Goal: Navigation & Orientation: Find specific page/section

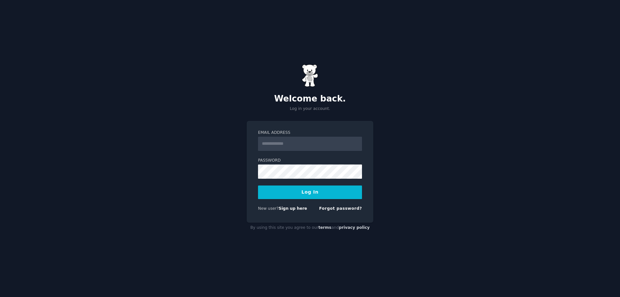
click at [309, 145] on input "Email Address" at bounding box center [310, 144] width 104 height 14
type input "**********"
click at [311, 192] on button "Log In" at bounding box center [310, 192] width 104 height 14
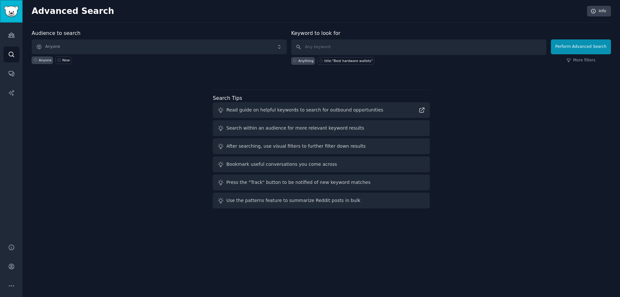
click at [12, 13] on img "Sidebar" at bounding box center [11, 11] width 15 height 11
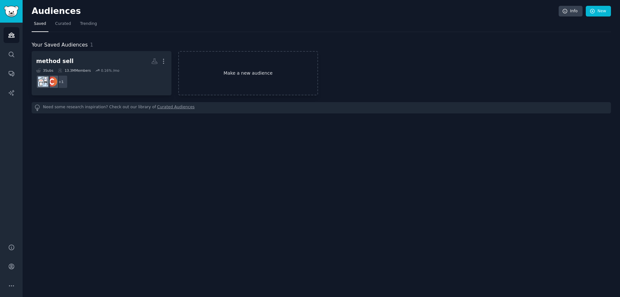
click at [231, 77] on link "Make a new audience" at bounding box center [248, 73] width 140 height 44
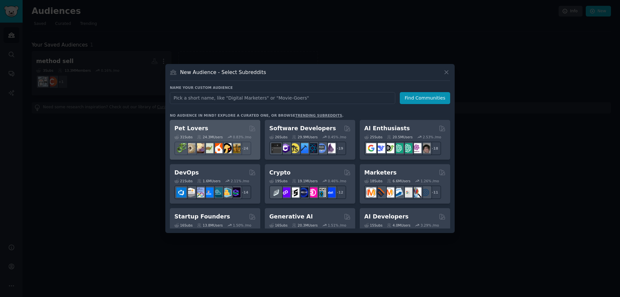
click at [224, 130] on div "Pet Lovers" at bounding box center [215, 128] width 81 height 8
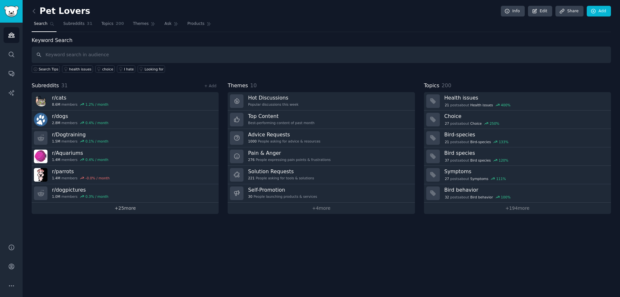
click at [129, 208] on link "+ 25 more" at bounding box center [125, 208] width 187 height 11
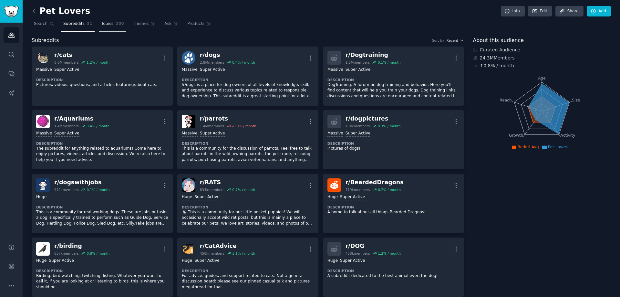
click at [107, 22] on span "Topics" at bounding box center [107, 24] width 12 height 6
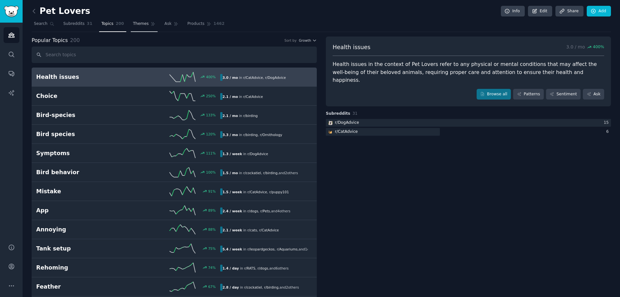
click at [137, 27] on link "Themes" at bounding box center [144, 25] width 27 height 13
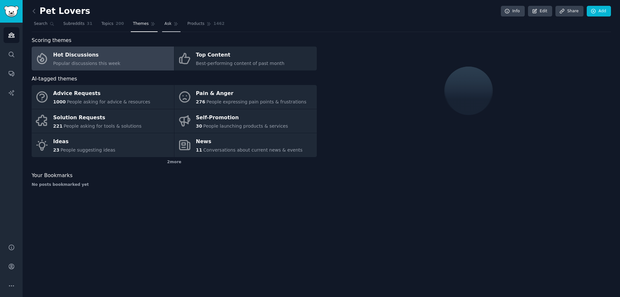
click at [164, 28] on link "Ask" at bounding box center [171, 25] width 18 height 13
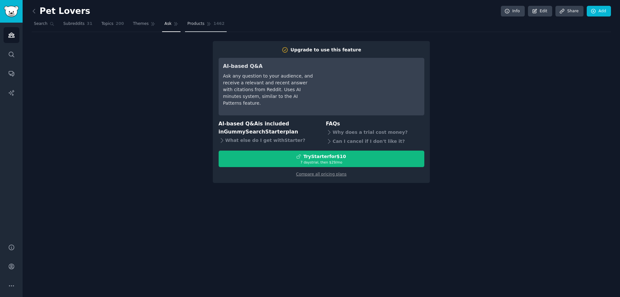
click at [187, 27] on link "Products 1462" at bounding box center [206, 25] width 42 height 13
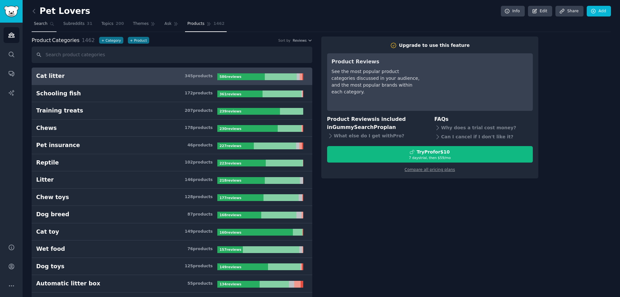
click at [47, 27] on link "Search" at bounding box center [44, 25] width 25 height 13
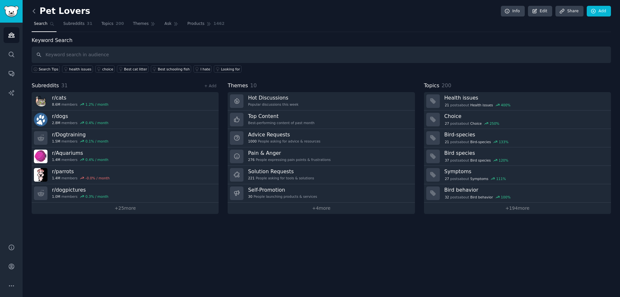
click at [35, 12] on icon at bounding box center [34, 11] width 7 height 7
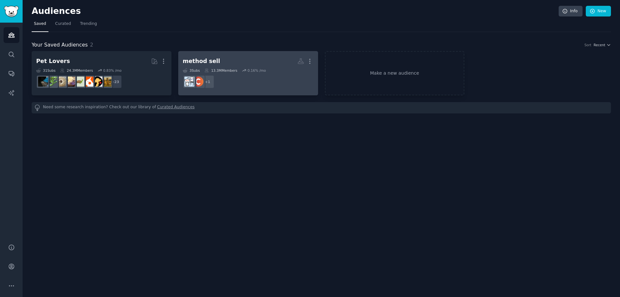
click at [255, 84] on dd "r/AskAcademia + 1" at bounding box center [248, 82] width 131 height 18
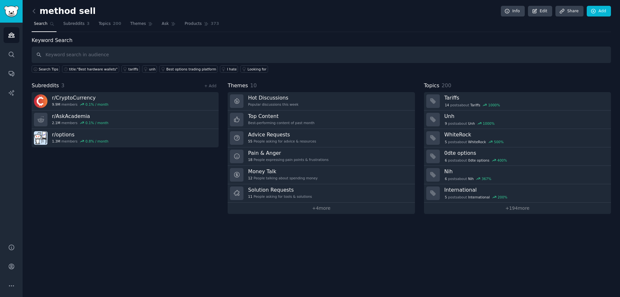
click at [52, 9] on h2 "method sell" at bounding box center [64, 11] width 64 height 10
click at [36, 11] on icon at bounding box center [34, 11] width 7 height 7
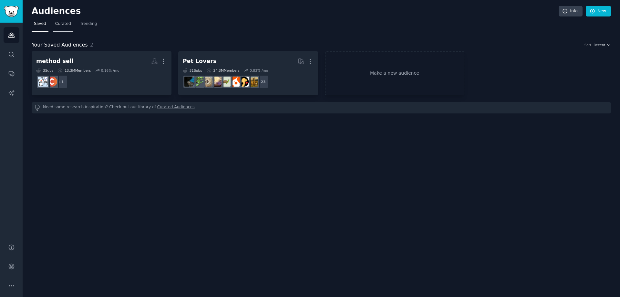
click at [67, 26] on span "Curated" at bounding box center [63, 24] width 16 height 6
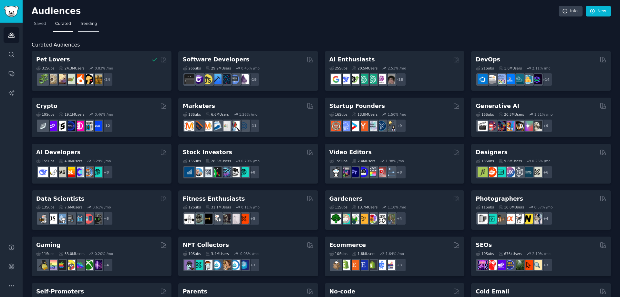
click at [84, 25] on span "Trending" at bounding box center [88, 24] width 17 height 6
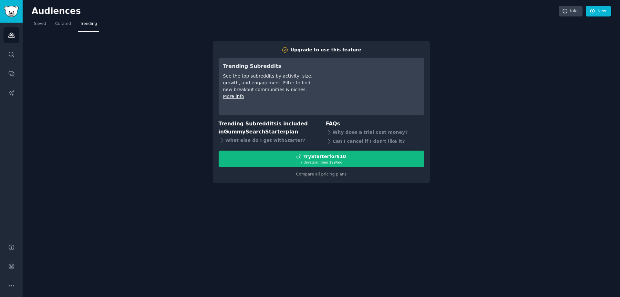
click at [36, 33] on div "Upgrade to use this feature Trending Subreddits See the top subreddits by activ…" at bounding box center [322, 107] width 580 height 151
click at [38, 27] on link "Saved" at bounding box center [40, 25] width 17 height 13
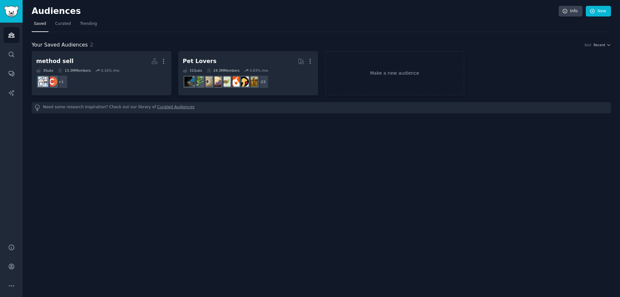
click at [397, 38] on div "Your Saved Audiences 2 Sort Recent method sell More 3 Sub s 13.3M Members 0.16 …" at bounding box center [322, 72] width 580 height 81
